Goal: Task Accomplishment & Management: Use online tool/utility

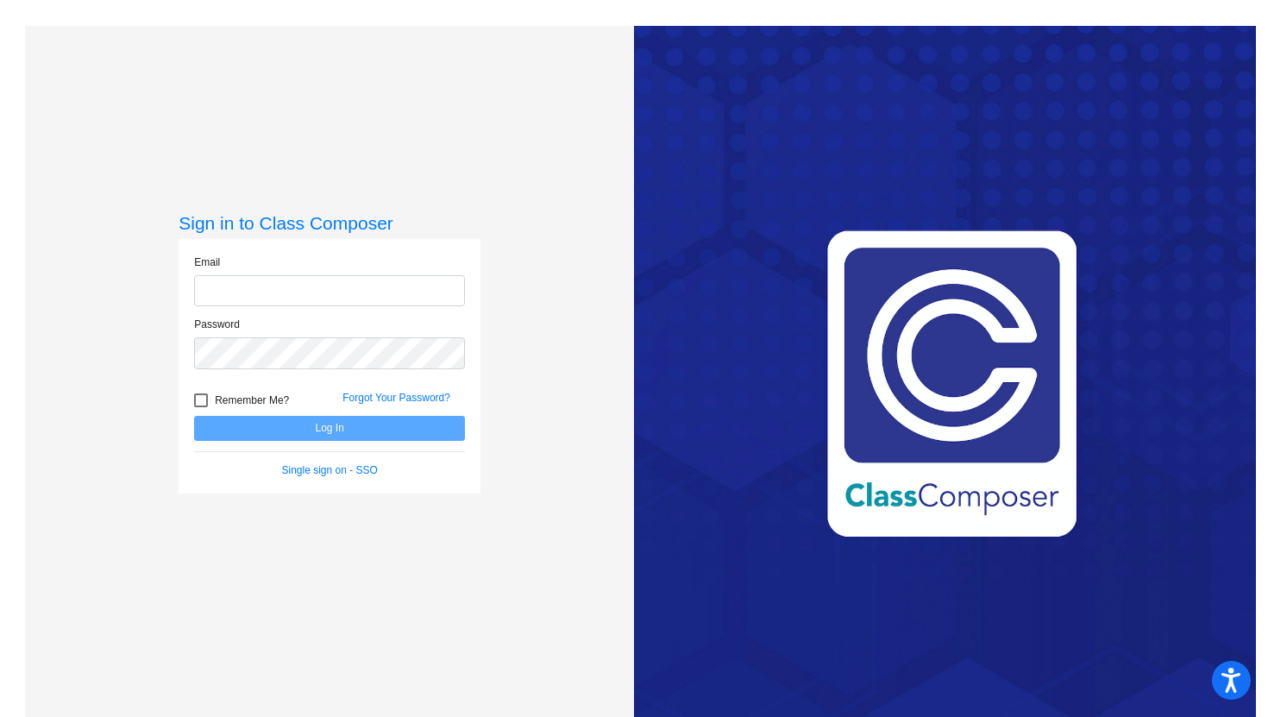
type input "[PERSON_NAME][EMAIL_ADDRESS][PERSON_NAME][DOMAIN_NAME]"
click at [288, 429] on button "Log In" at bounding box center [329, 428] width 271 height 25
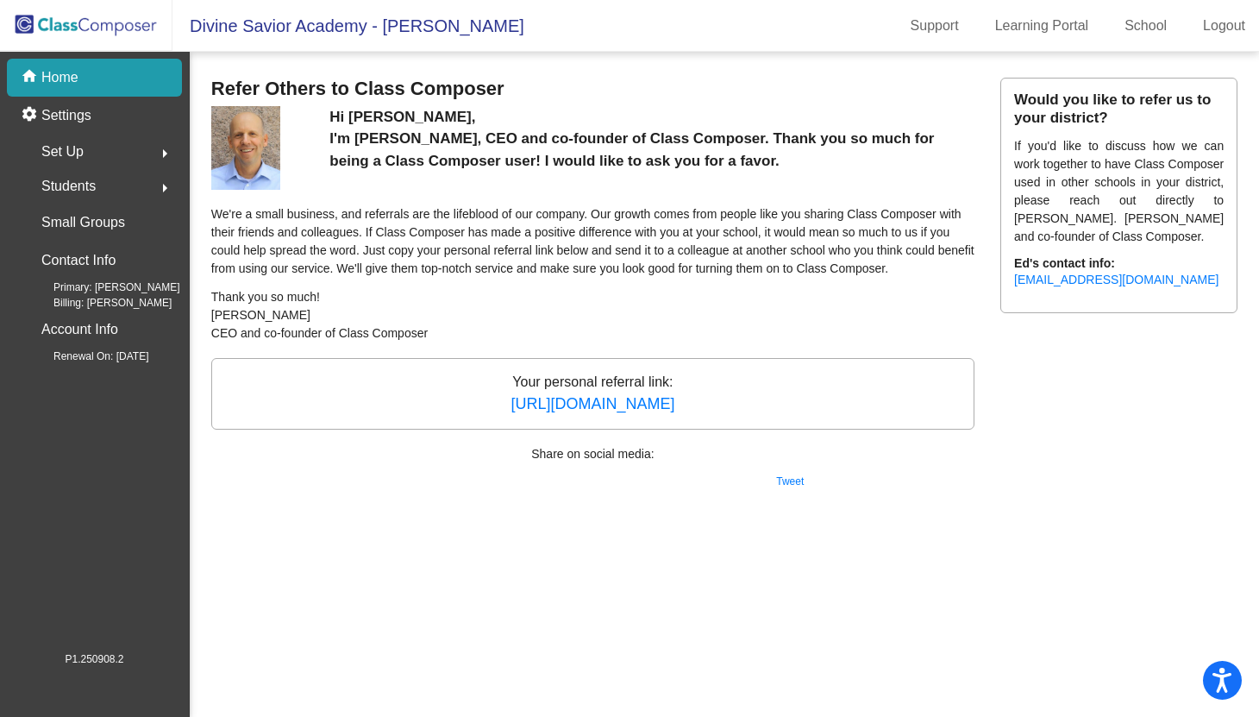
click at [76, 84] on p "Home" at bounding box center [59, 77] width 37 height 21
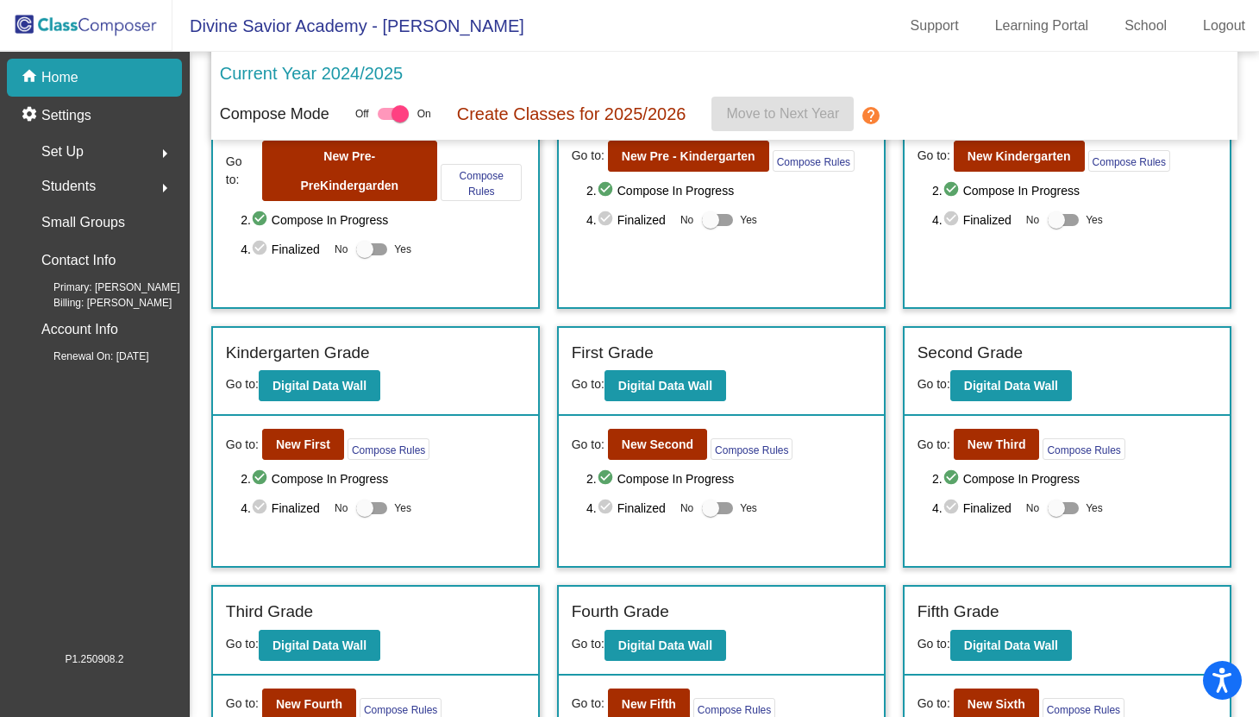
scroll to position [114, 0]
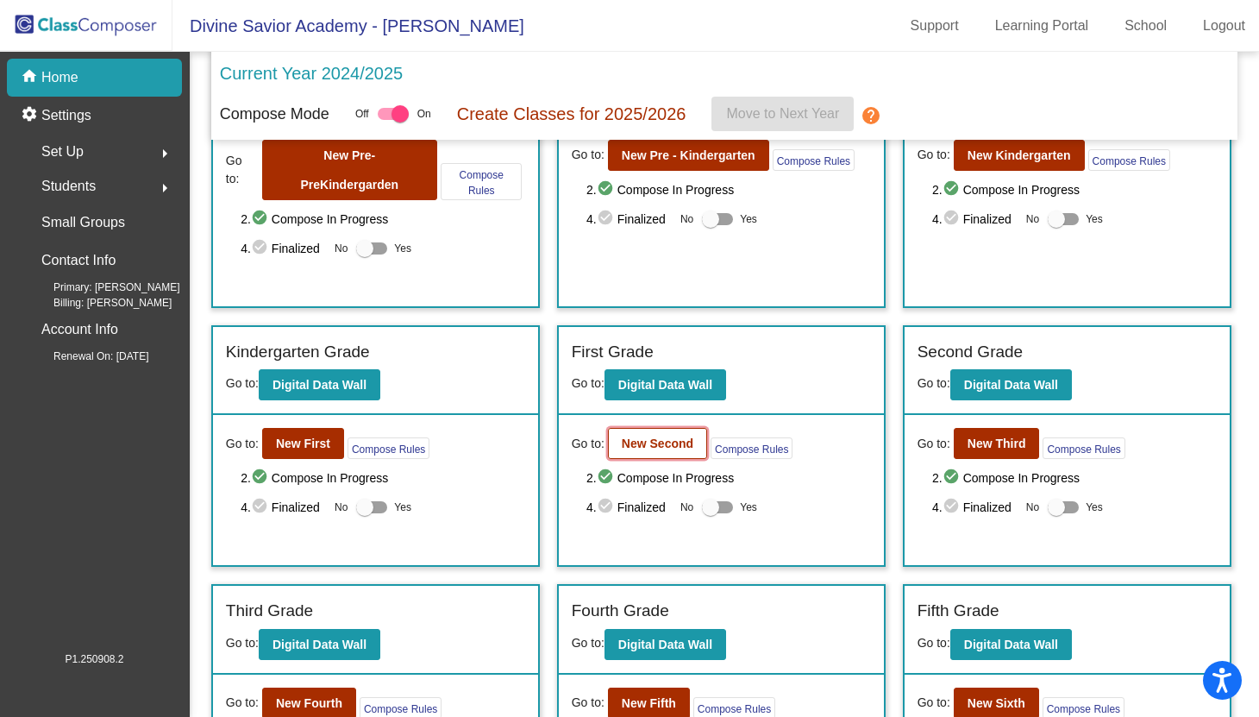
click at [645, 445] on b "New Second" at bounding box center [658, 443] width 72 height 14
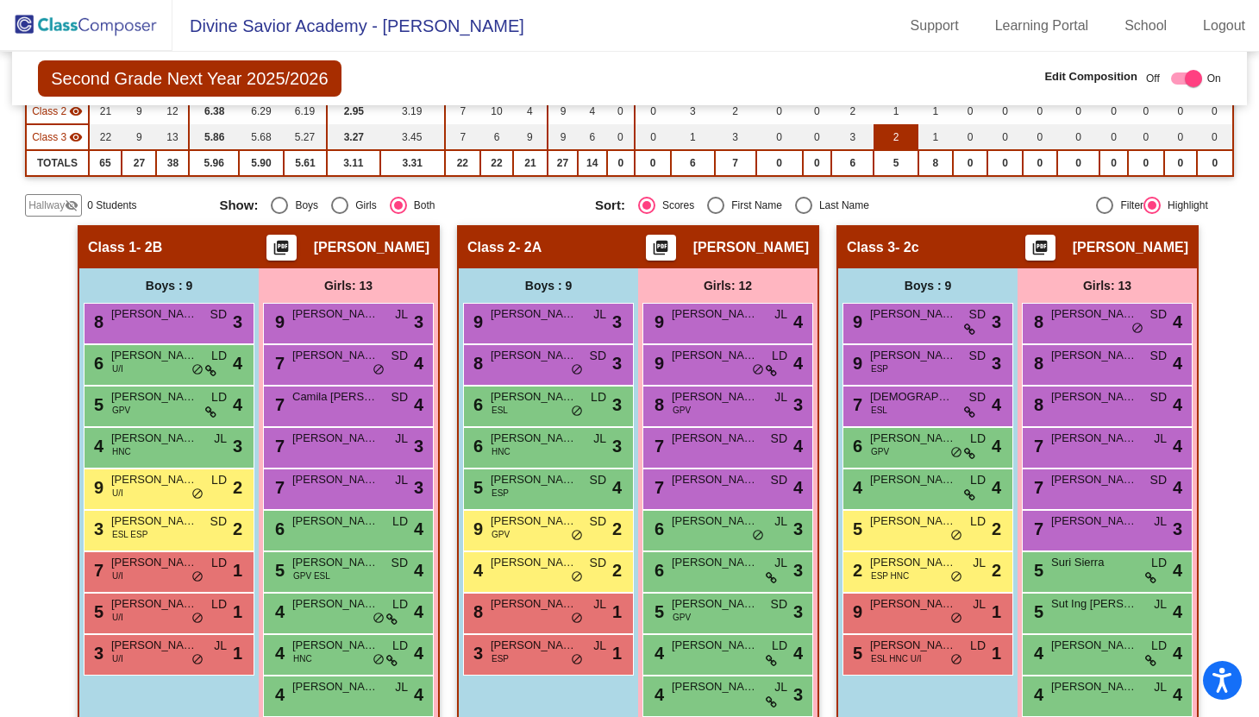
scroll to position [279, 0]
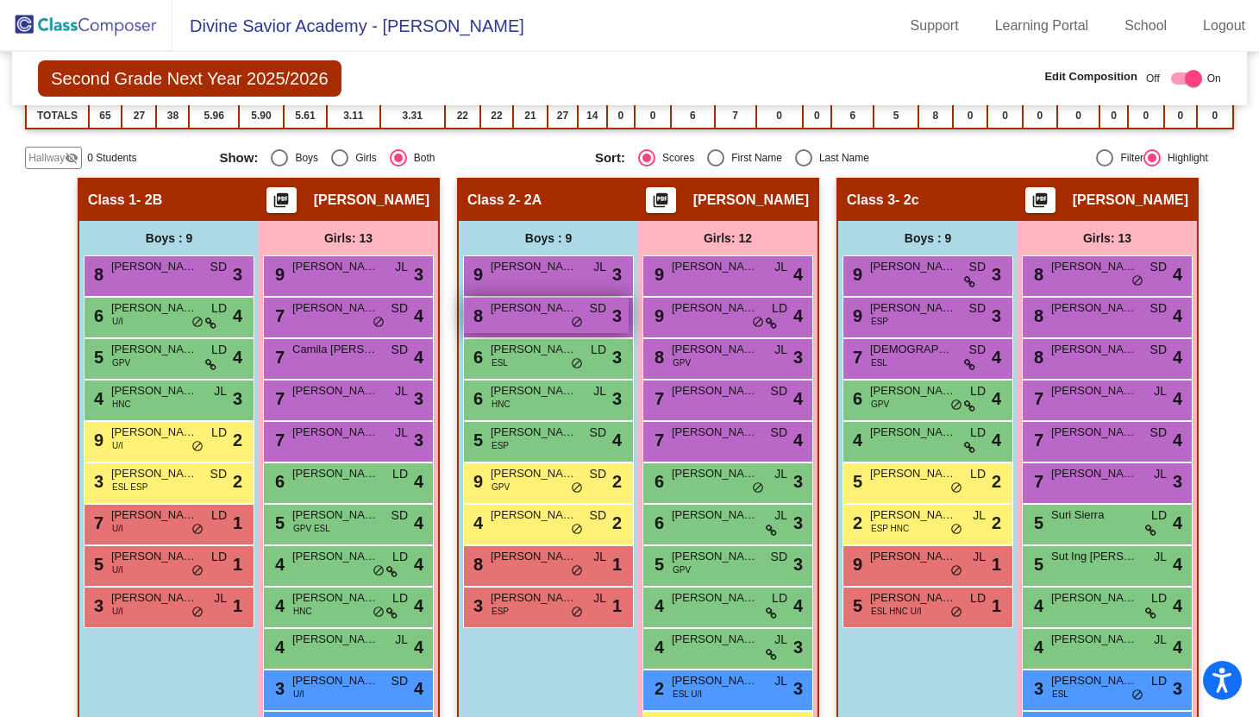
click at [526, 312] on span "[PERSON_NAME]" at bounding box center [534, 307] width 86 height 17
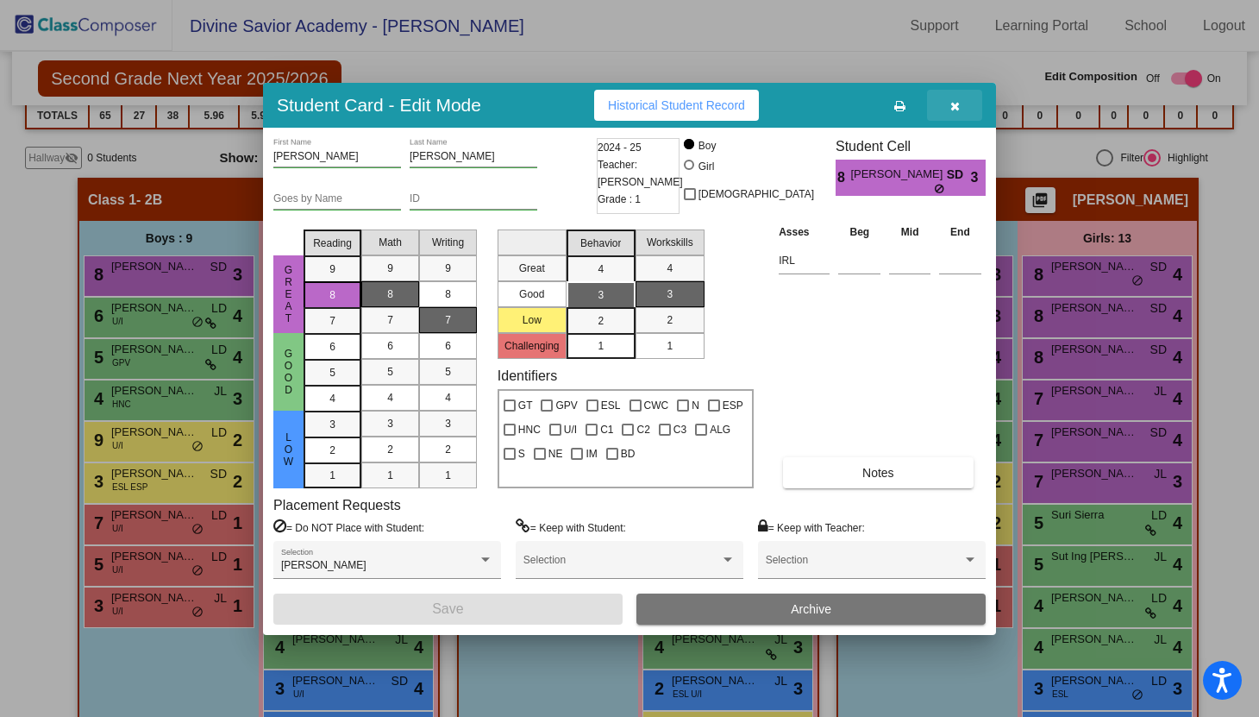
click at [950, 108] on icon "button" at bounding box center [954, 106] width 9 height 12
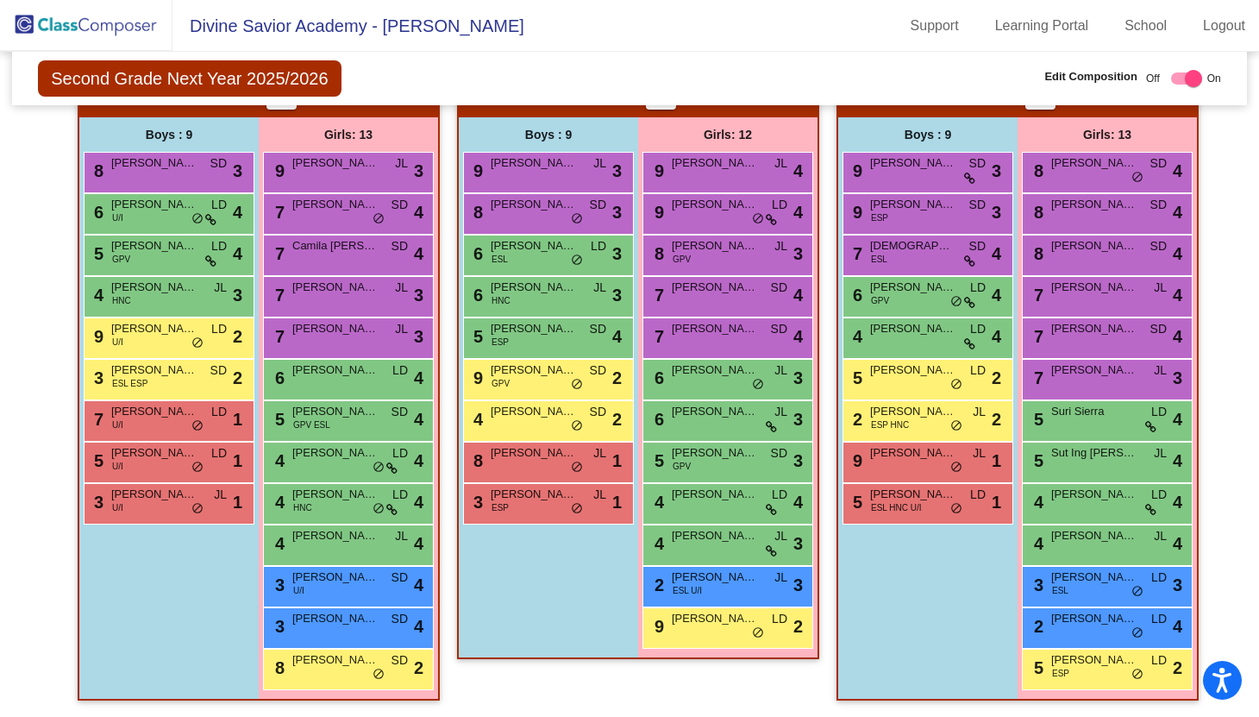
scroll to position [0, 0]
click at [638, 208] on div "9 [PERSON_NAME] JL lock do_not_disturb_alt 4 9 [PERSON_NAME] LD lock do_not_dis…" at bounding box center [727, 400] width 179 height 497
click at [909, 180] on div "9 [PERSON_NAME] SD lock do_not_disturb_alt 3" at bounding box center [925, 170] width 165 height 35
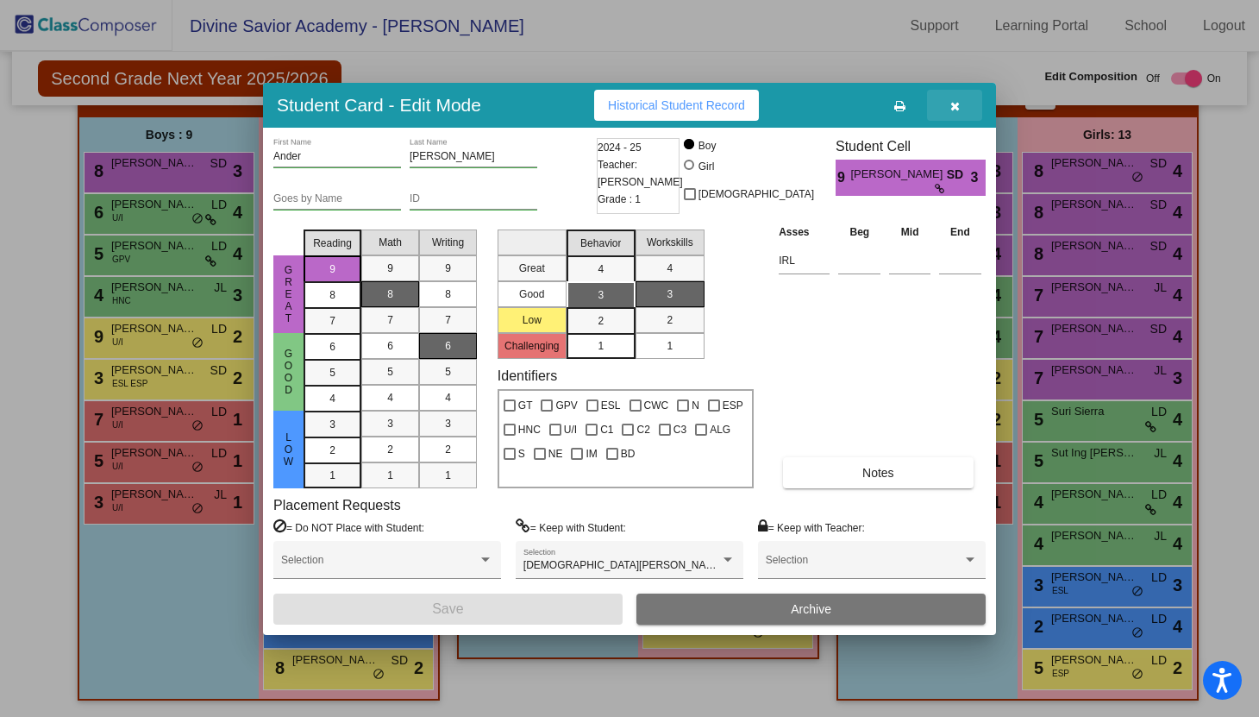
click at [956, 103] on icon "button" at bounding box center [954, 106] width 9 height 12
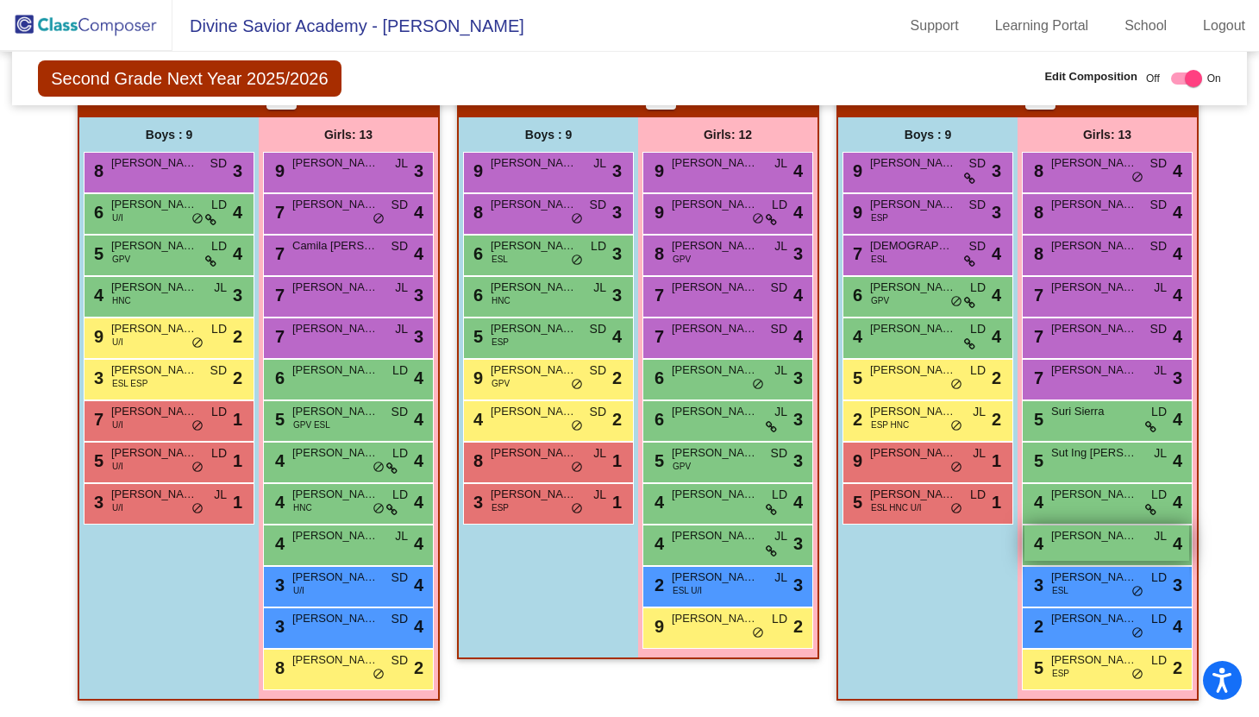
click at [1104, 550] on div "4 [PERSON_NAME]-Sol JL lock do_not_disturb_alt 4" at bounding box center [1106, 542] width 165 height 35
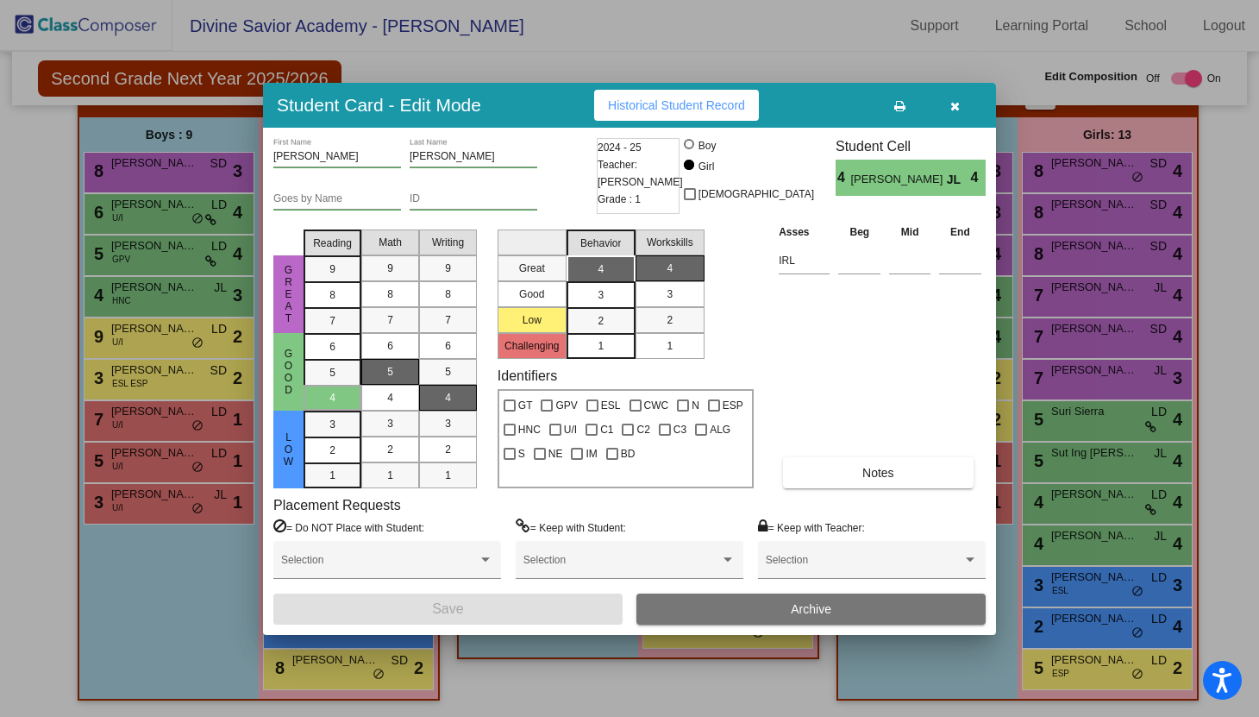
click at [954, 107] on icon "button" at bounding box center [954, 106] width 9 height 12
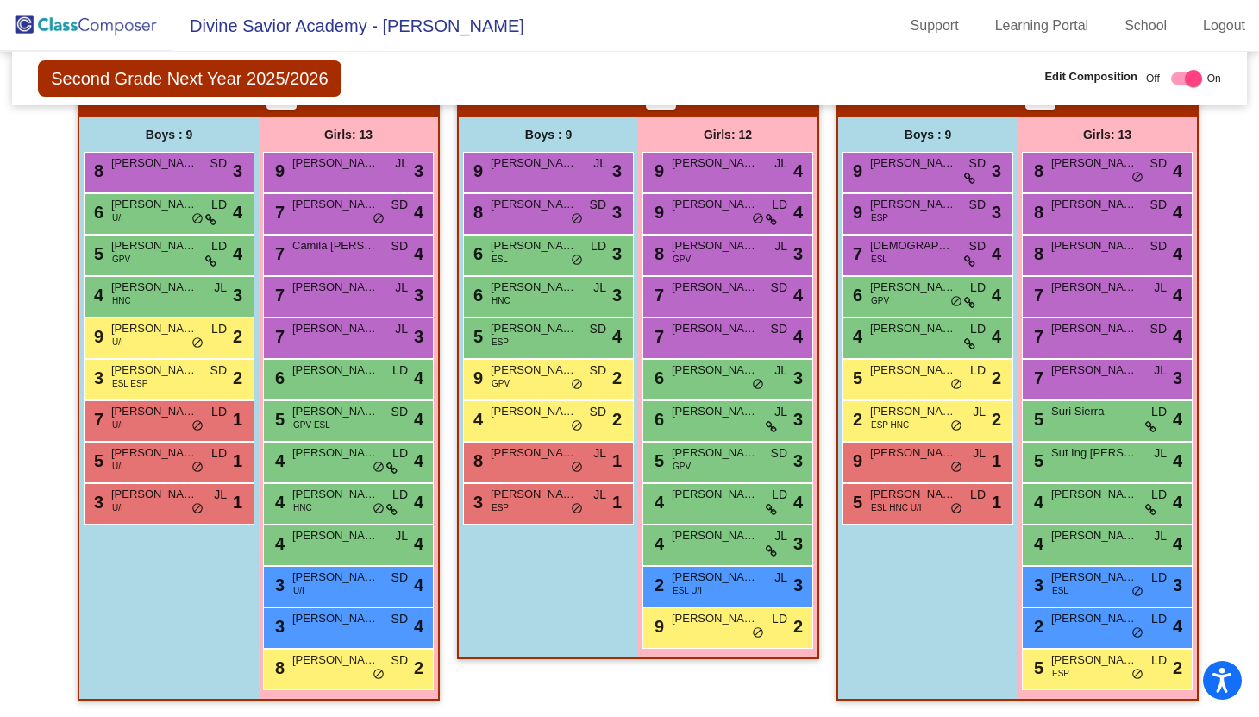
click at [1012, 237] on div "9 [PERSON_NAME] SD lock do_not_disturb_alt 3 9 [PERSON_NAME] ESP SD lock do_not…" at bounding box center [927, 338] width 179 height 373
click at [323, 551] on div "4 [PERSON_NAME] [PERSON_NAME] lock do_not_disturb_alt 4" at bounding box center [348, 542] width 165 height 35
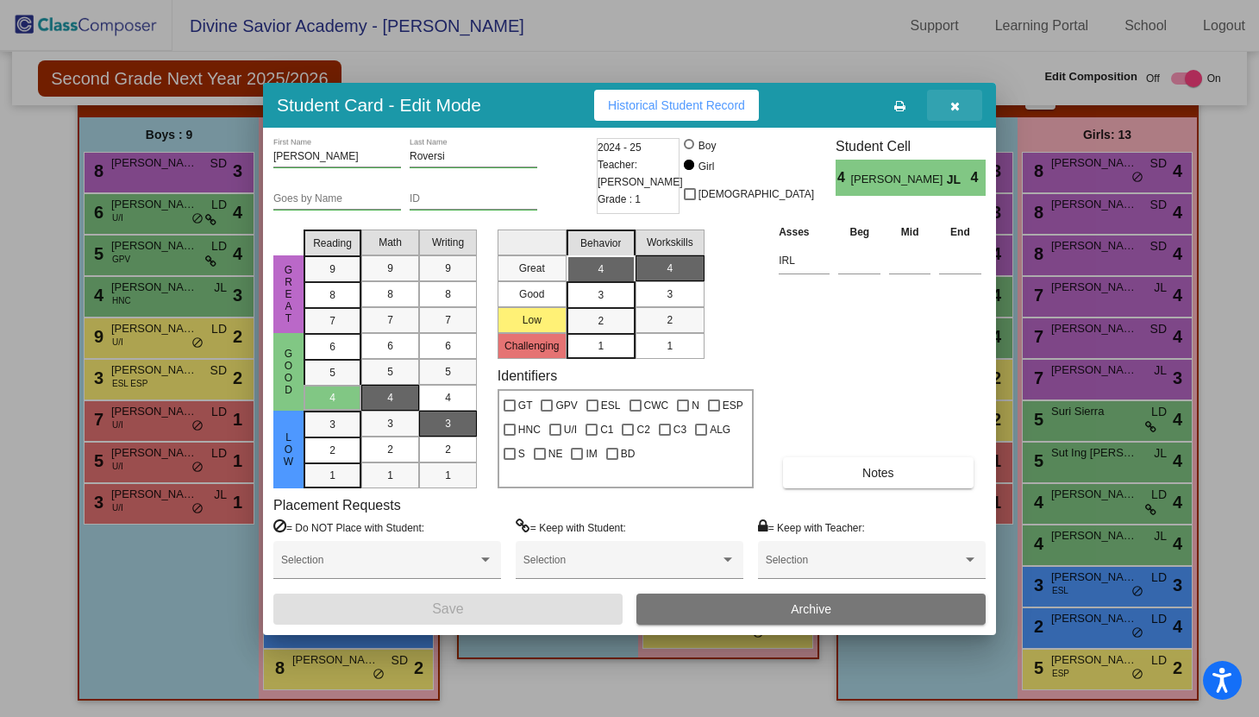
click at [956, 109] on icon "button" at bounding box center [954, 106] width 9 height 12
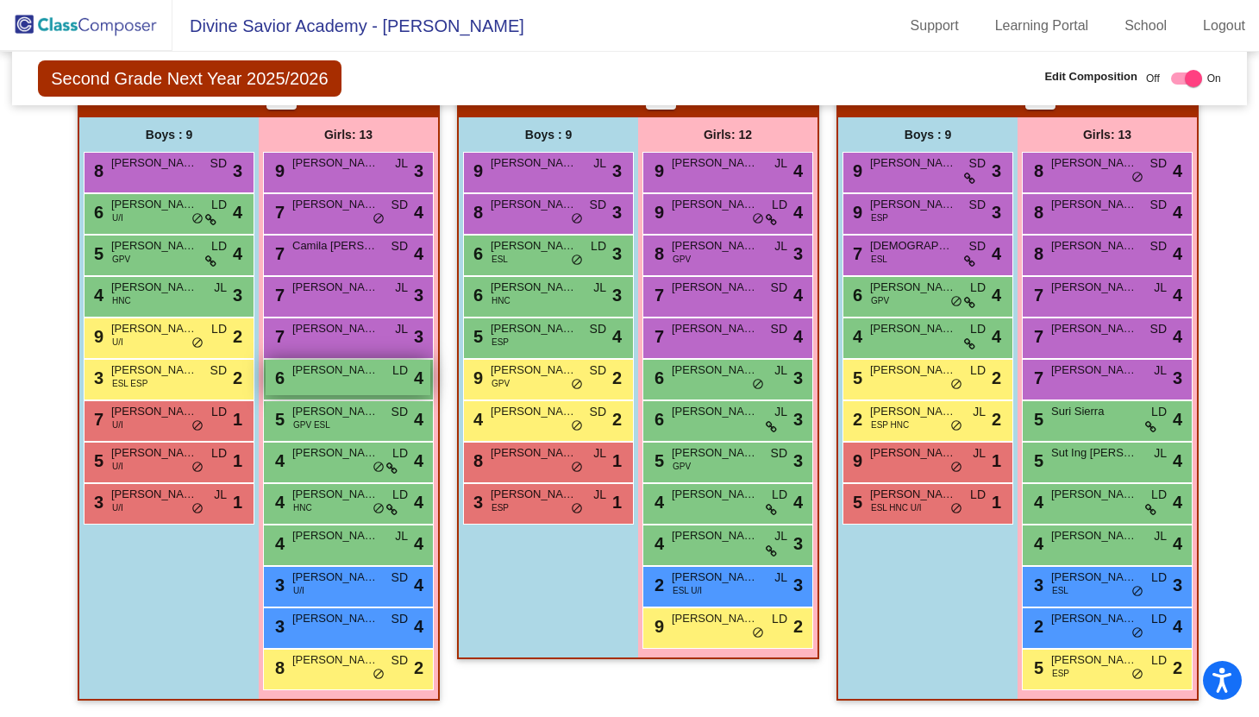
click at [304, 374] on span "[PERSON_NAME]" at bounding box center [335, 369] width 86 height 17
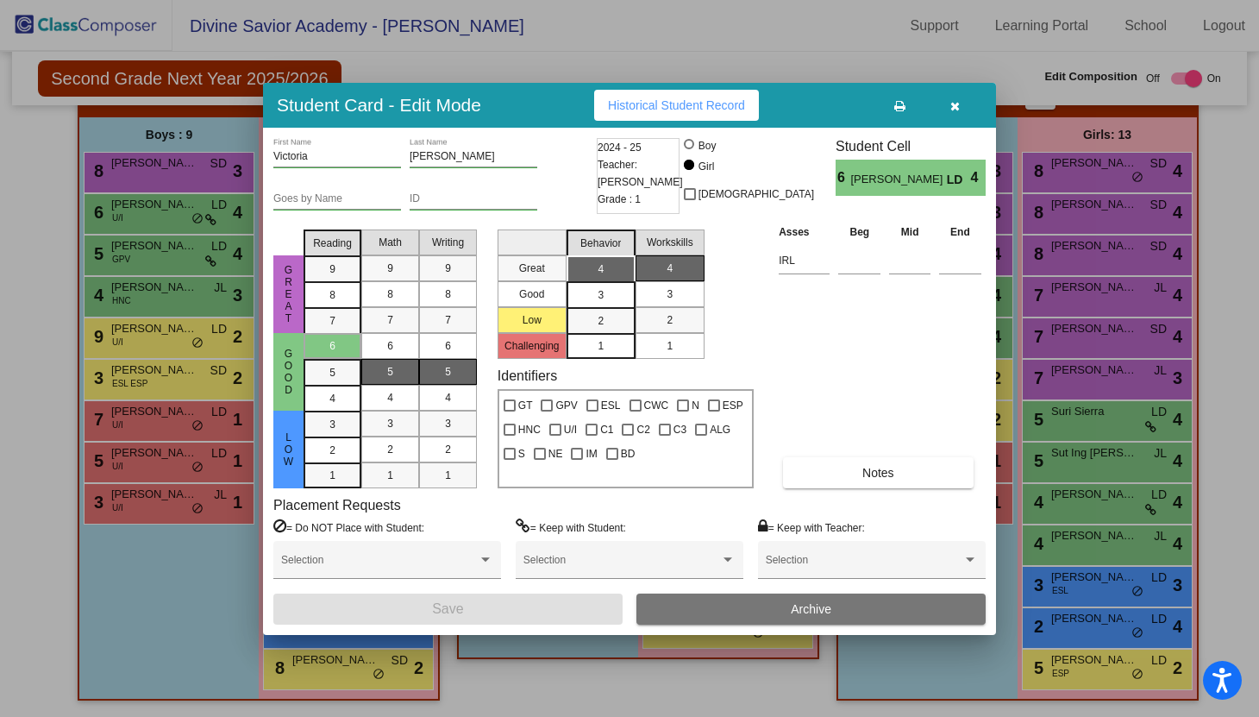
click at [961, 108] on button "button" at bounding box center [954, 105] width 55 height 31
